Goal: Navigation & Orientation: Find specific page/section

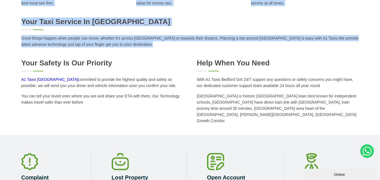
scroll to position [310, 0]
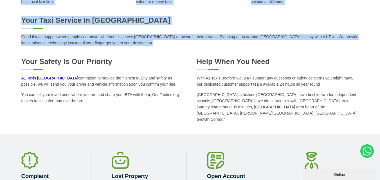
drag, startPoint x: 97, startPoint y: 83, endPoint x: 111, endPoint y: 108, distance: 29.0
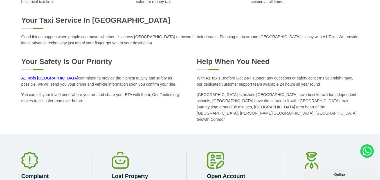
click at [90, 87] on p "A1 Taxis Bedford committed to provide the highest quality and safety as possibl…" at bounding box center [102, 81] width 162 height 12
drag, startPoint x: 19, startPoint y: 59, endPoint x: 94, endPoint y: 104, distance: 87.0
click at [94, 104] on div "Your Taxi Service in [GEOGRAPHIC_DATA] Good things happen when people can move,…" at bounding box center [190, 69] width 380 height 107
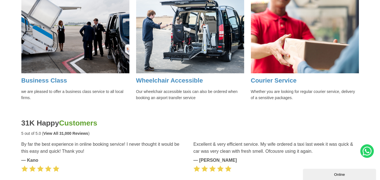
scroll to position [704, 0]
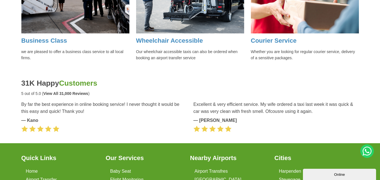
drag, startPoint x: 97, startPoint y: 54, endPoint x: 296, endPoint y: 46, distance: 199.7
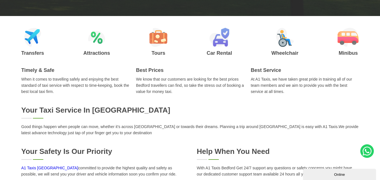
scroll to position [253, 0]
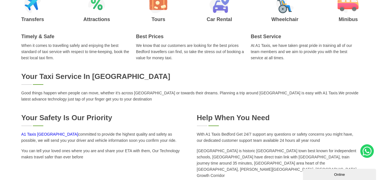
drag, startPoint x: 22, startPoint y: 46, endPoint x: 47, endPoint y: 55, distance: 27.2
click at [56, 57] on p "When it comes to travelling safely and enjoying the best standard of taxi servi…" at bounding box center [75, 51] width 108 height 19
click at [30, 84] on div "Your Taxi Service in [GEOGRAPHIC_DATA]" at bounding box center [190, 78] width 338 height 13
click at [25, 85] on div "Your Taxi Service in [GEOGRAPHIC_DATA]" at bounding box center [190, 78] width 338 height 13
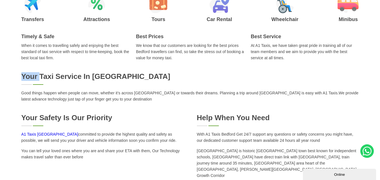
click at [30, 84] on div "Your Taxi Service in [GEOGRAPHIC_DATA]" at bounding box center [190, 78] width 338 height 13
click at [39, 96] on p "Good things happen when people can move, whether it’s across [GEOGRAPHIC_DATA] …" at bounding box center [190, 96] width 338 height 12
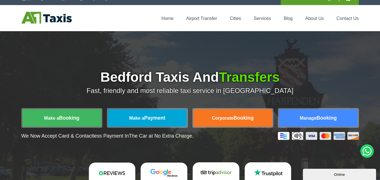
scroll to position [0, 0]
